Goal: Information Seeking & Learning: Learn about a topic

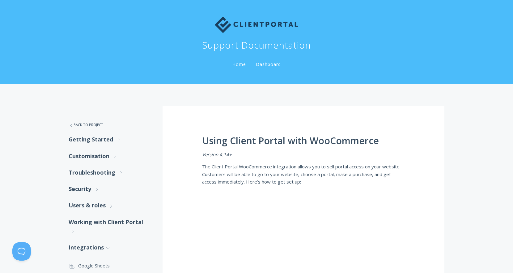
click at [130, 221] on link "Working with Client Portal .st0{fill:none;stroke:#000000;stroke-width:2;stroke-…" at bounding box center [110, 227] width 82 height 26
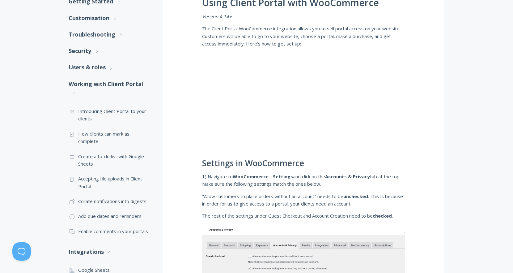
scroll to position [126, 0]
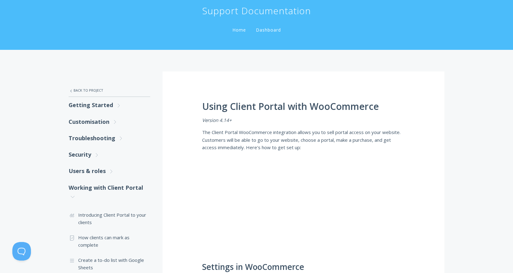
scroll to position [0, 0]
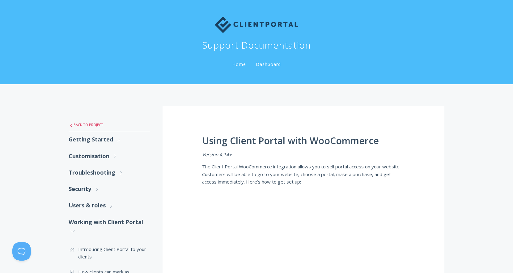
click at [96, 124] on link ".st0{fill:none;stroke:#000000;stroke-width:2;stroke-miterlimit:10;} Untitled-27…" at bounding box center [110, 124] width 82 height 13
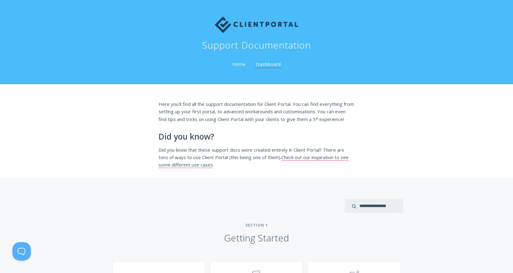
click at [238, 63] on link "Home" at bounding box center [239, 64] width 16 height 6
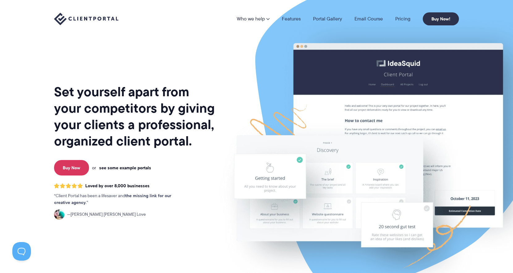
click at [125, 168] on link "see some example portals" at bounding box center [125, 168] width 52 height 6
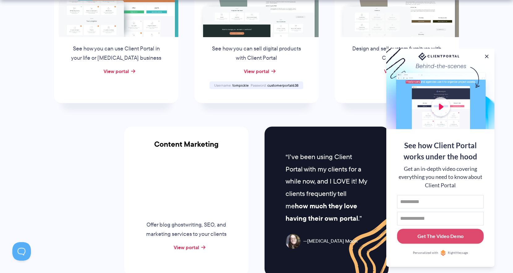
scroll to position [567, 0]
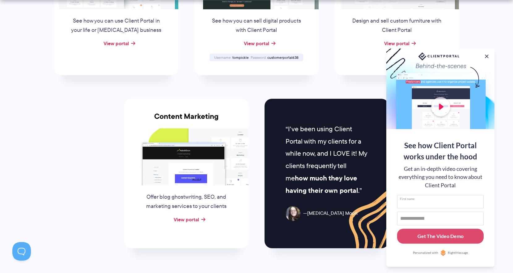
click at [445, 201] on input "First name" at bounding box center [440, 202] width 87 height 14
type input "******"
click at [430, 218] on input "Email address" at bounding box center [440, 218] width 87 height 14
type input "**********"
click at [441, 238] on div "Get The Video Demo" at bounding box center [440, 235] width 46 height 7
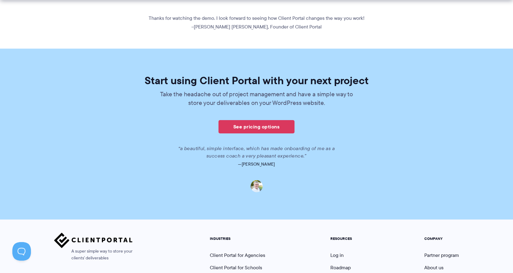
scroll to position [410, 0]
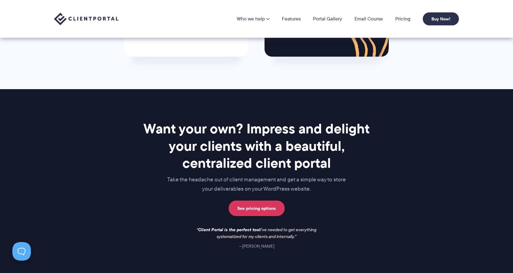
scroll to position [633, 0]
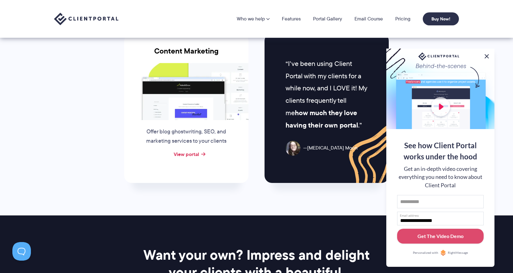
click at [488, 55] on button at bounding box center [486, 56] width 7 height 7
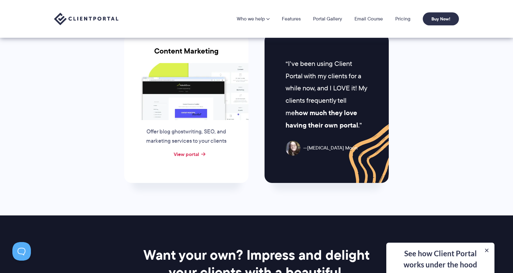
click at [432, 259] on div "**********" at bounding box center [440, 257] width 108 height 30
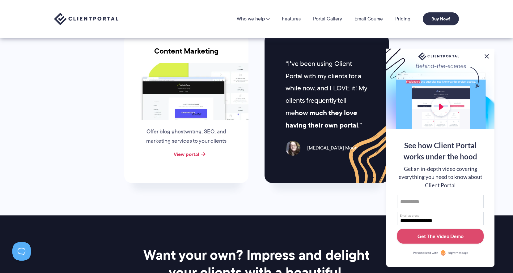
click at [488, 55] on button at bounding box center [486, 56] width 7 height 7
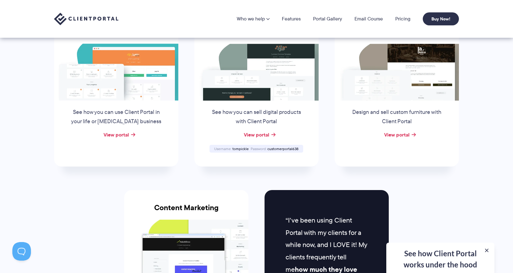
scroll to position [405, 0]
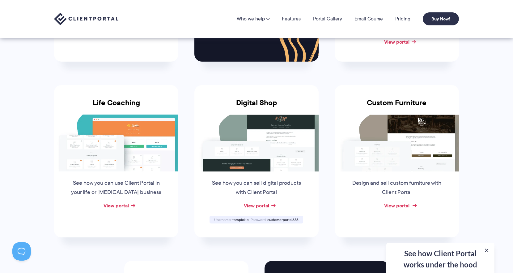
click at [397, 208] on link "View portal" at bounding box center [396, 204] width 25 height 7
click at [259, 207] on link "View portal" at bounding box center [256, 204] width 25 height 7
click at [107, 207] on link "View portal" at bounding box center [116, 204] width 25 height 7
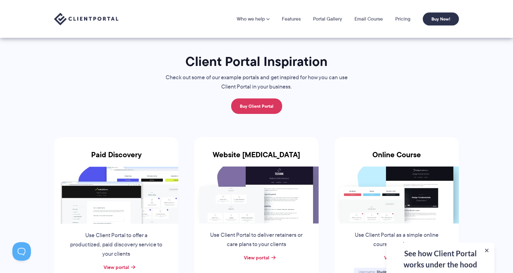
scroll to position [0, 0]
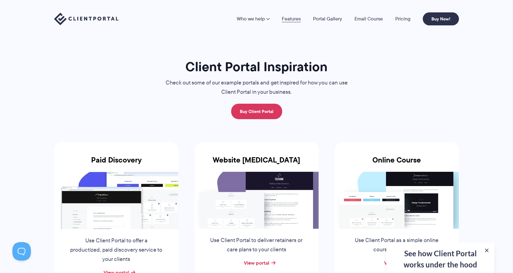
click at [294, 19] on link "Features" at bounding box center [291, 18] width 19 height 5
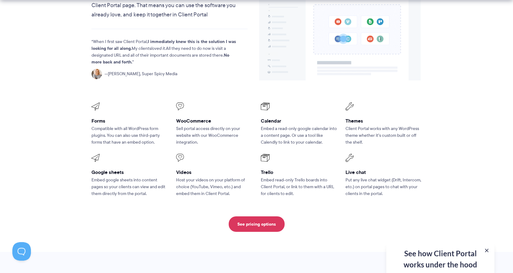
scroll to position [788, 0]
